Goal: Connect with others: Connect with others

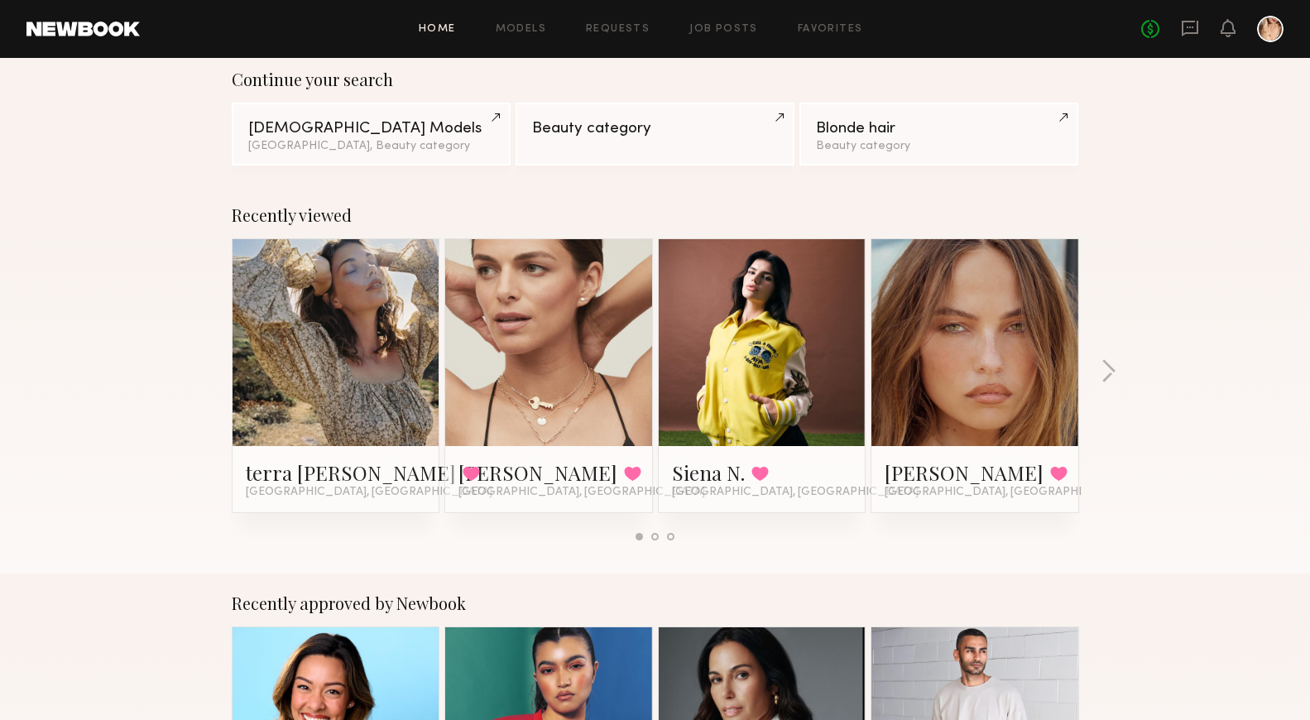
scroll to position [82, 0]
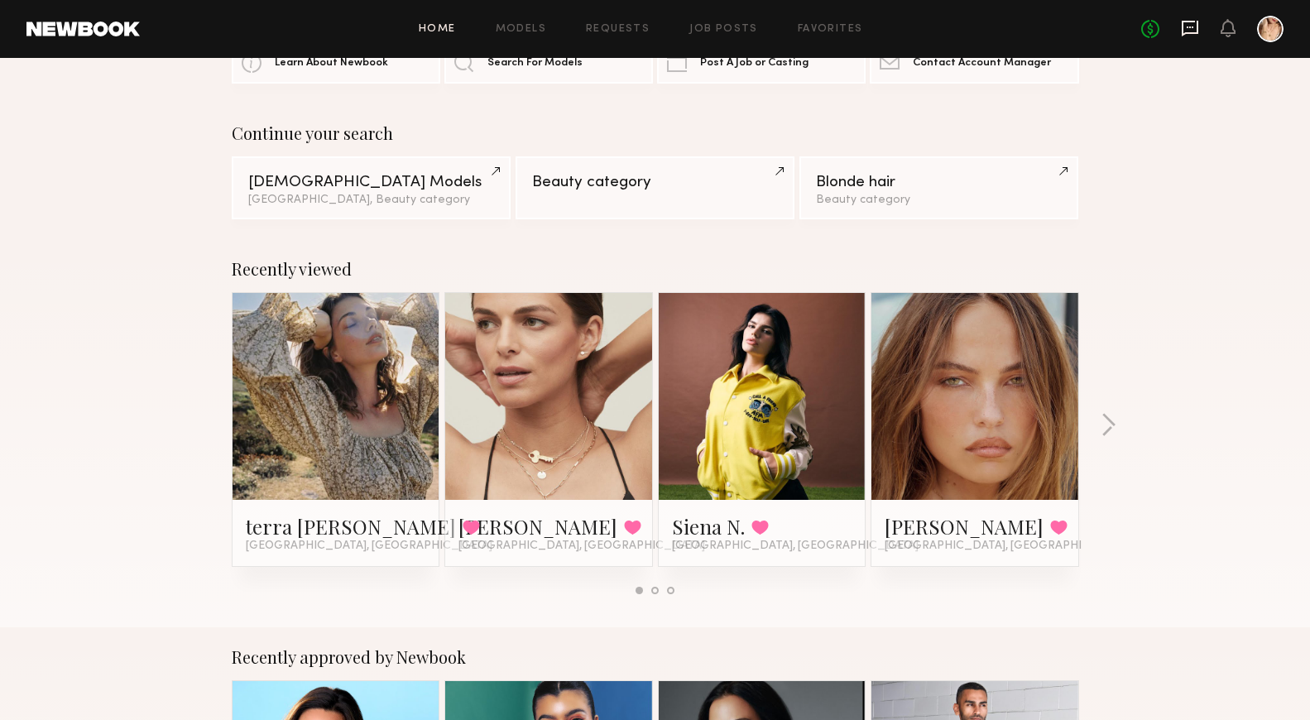
click at [1193, 23] on icon at bounding box center [1190, 28] width 18 height 18
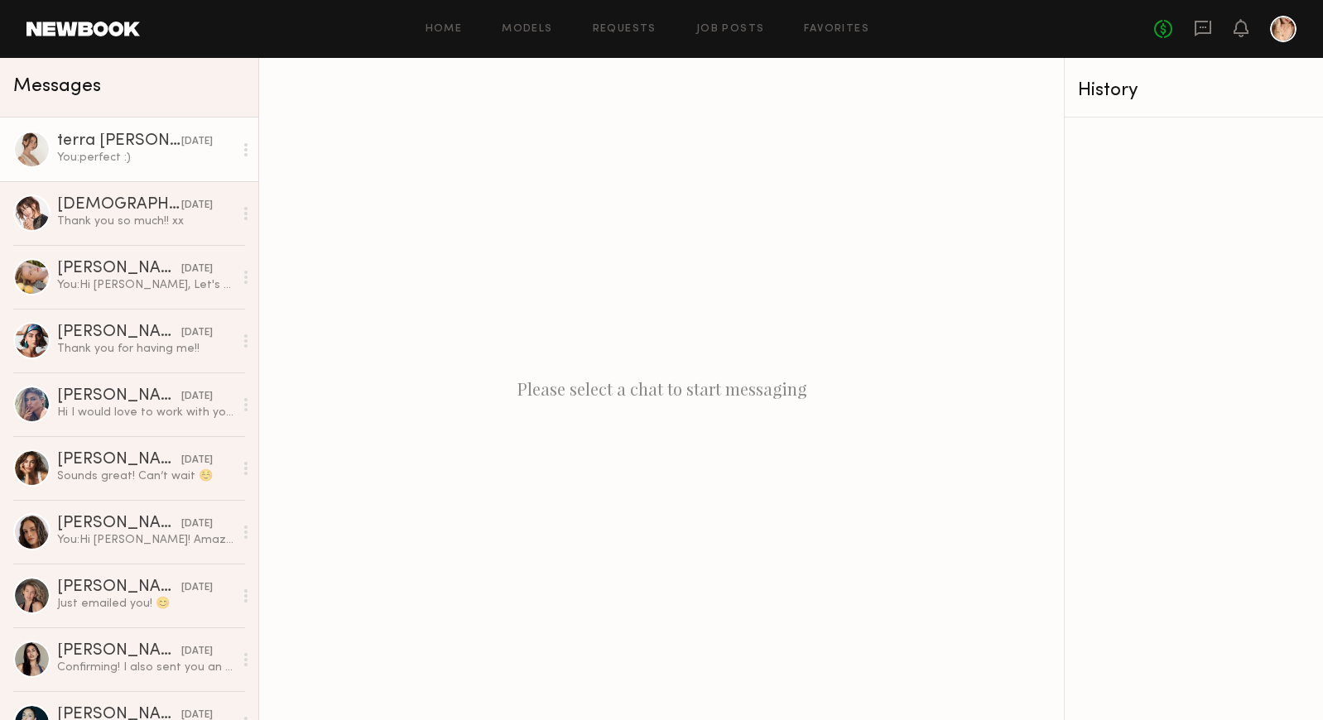
click at [116, 142] on div "terra [PERSON_NAME]" at bounding box center [119, 141] width 124 height 17
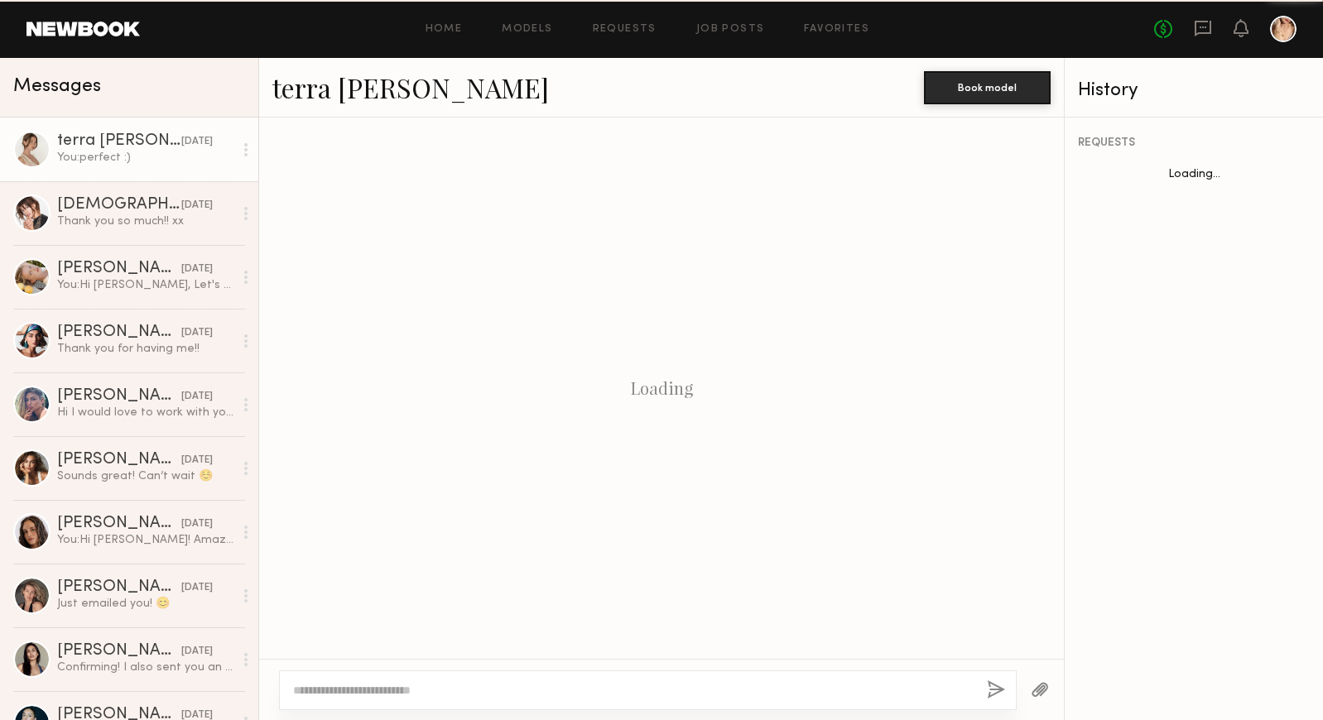
scroll to position [1105, 0]
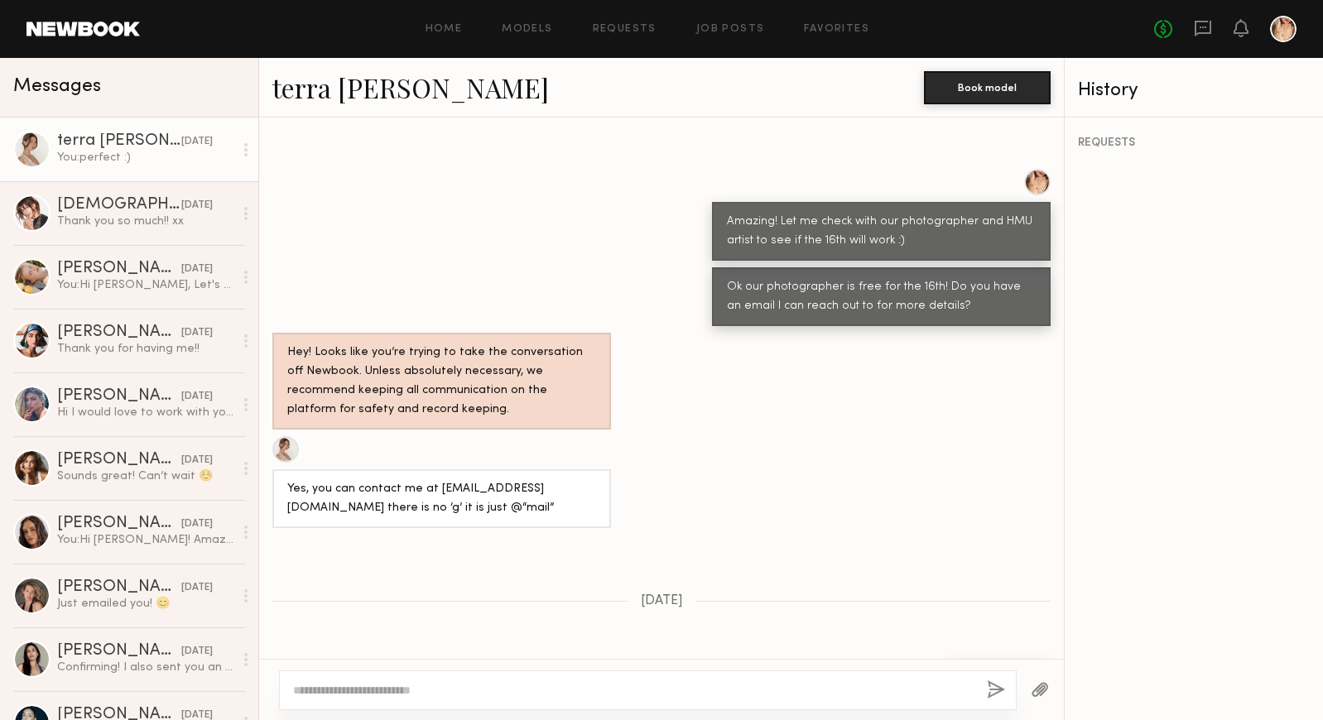
click at [381, 85] on link "terra [PERSON_NAME]" at bounding box center [410, 88] width 276 height 36
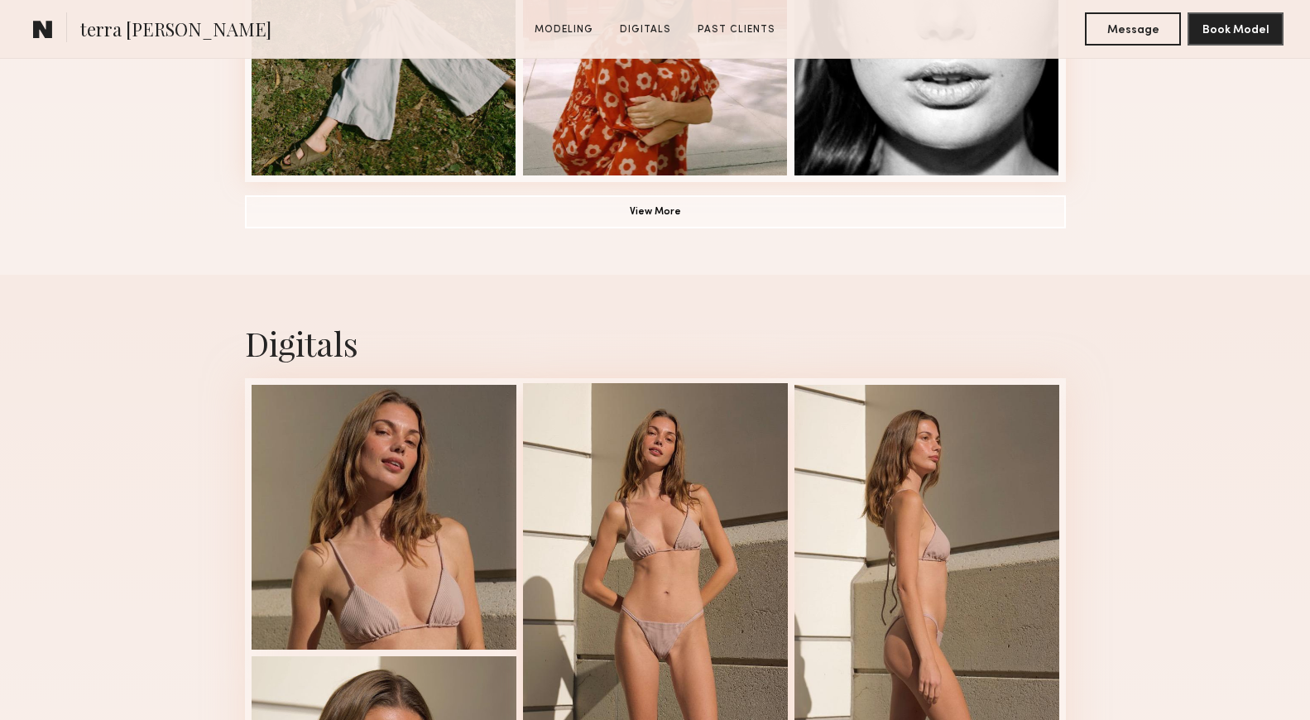
scroll to position [1389, 0]
